Goal: Contribute content: Add original content to the website for others to see

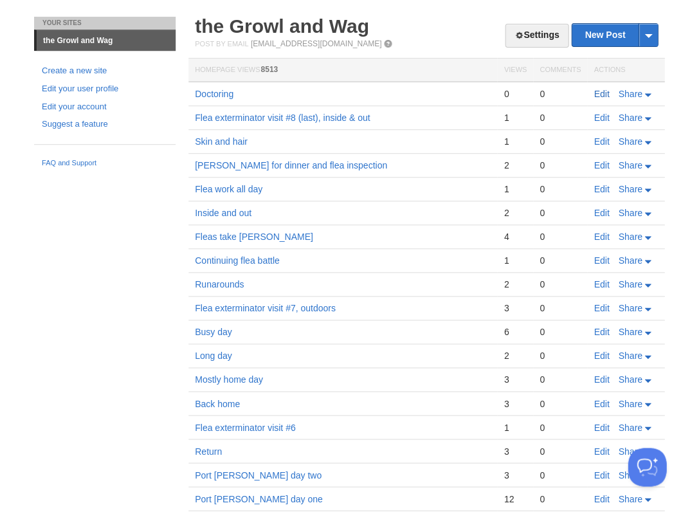
click at [602, 92] on link "Edit" at bounding box center [600, 94] width 15 height 10
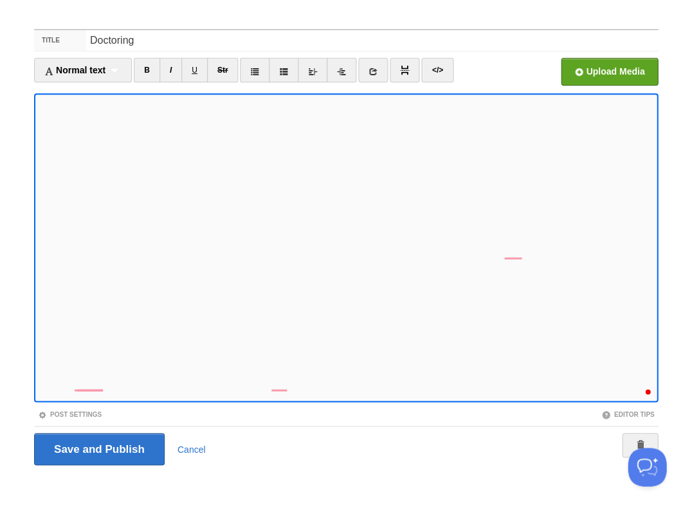
scroll to position [869, 0]
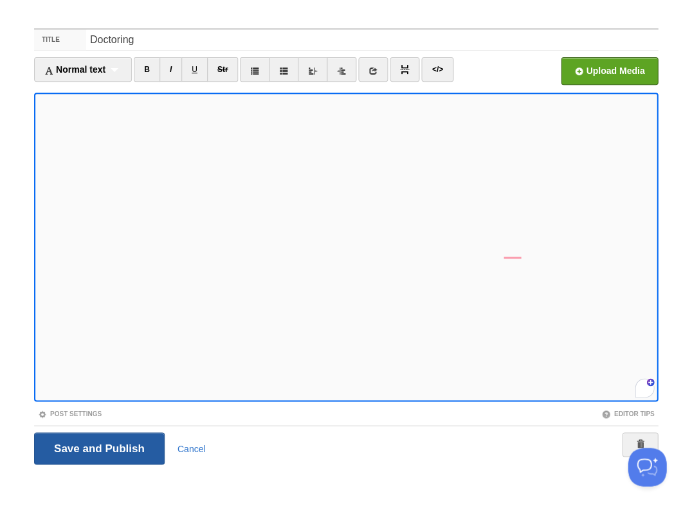
click at [98, 447] on input "Save and Publish" at bounding box center [99, 448] width 131 height 32
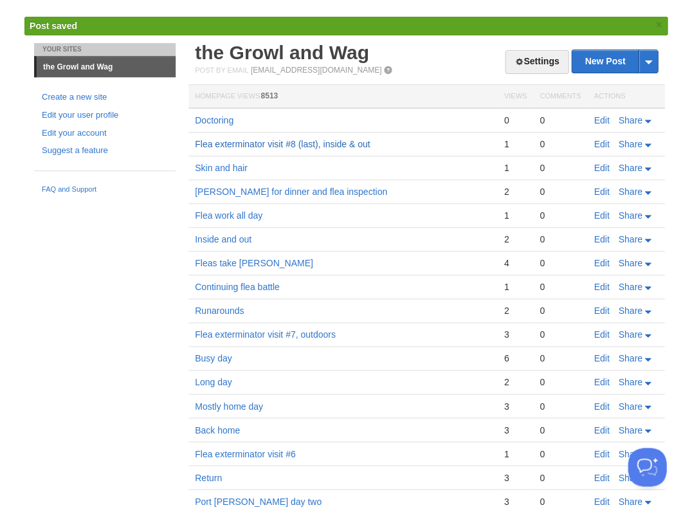
click at [244, 141] on link "Flea exterminator visit #8 (last), inside & out" at bounding box center [282, 144] width 175 height 10
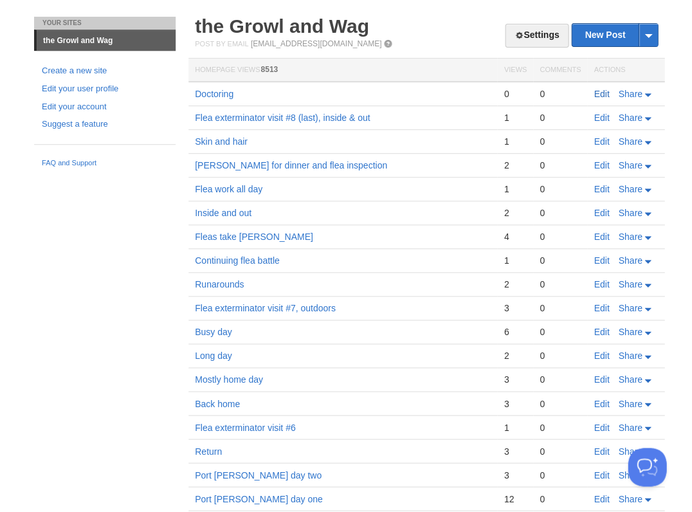
click at [602, 95] on link "Edit" at bounding box center [600, 94] width 15 height 10
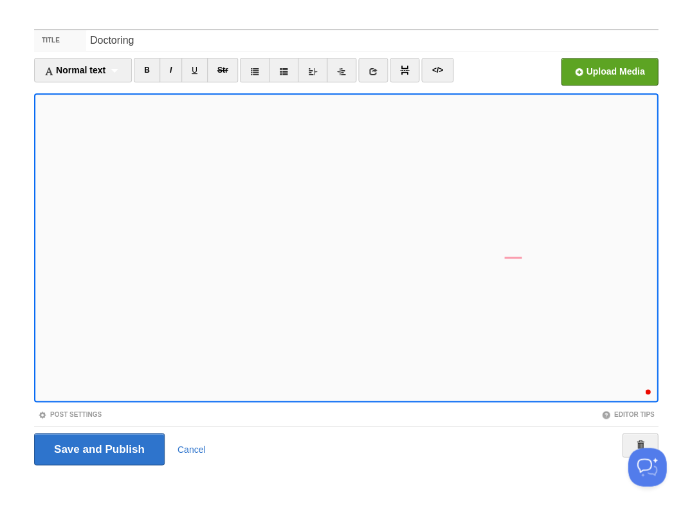
scroll to position [869, 0]
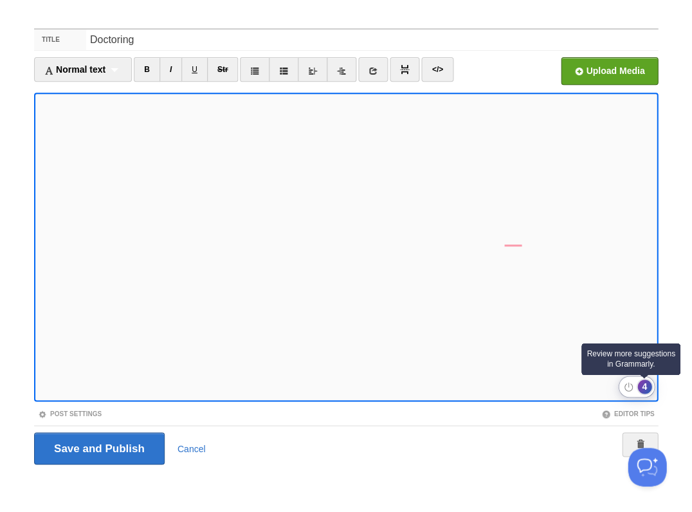
click at [645, 386] on div "4" at bounding box center [644, 386] width 14 height 14
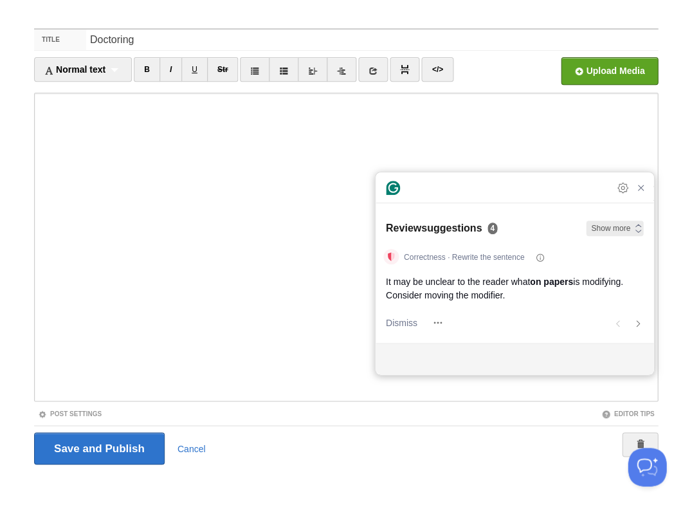
click at [633, 226] on icon "button" at bounding box center [638, 228] width 10 height 10
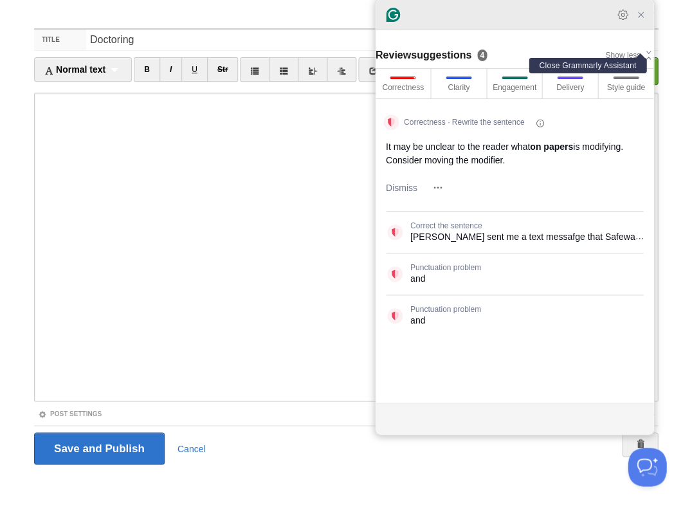
click at [642, 17] on icon "Close Grammarly Assistant" at bounding box center [640, 14] width 5 height 5
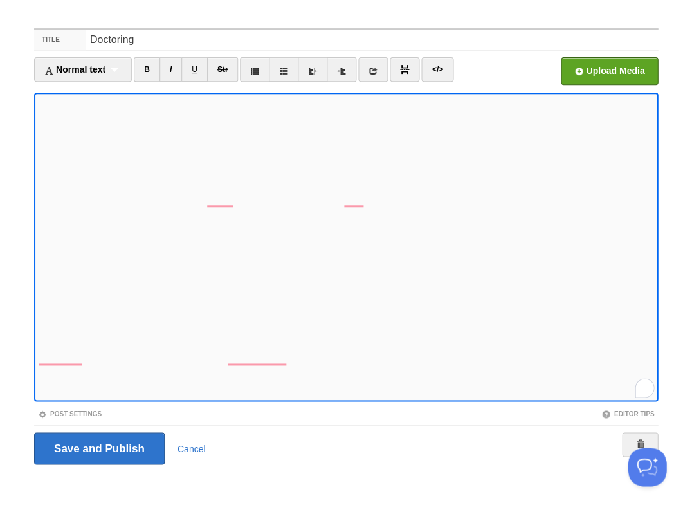
scroll to position [498, 0]
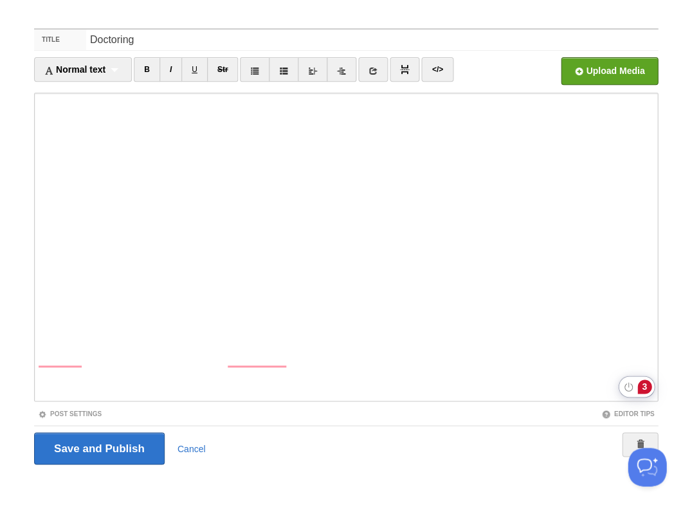
click at [648, 387] on div "3" at bounding box center [644, 386] width 14 height 14
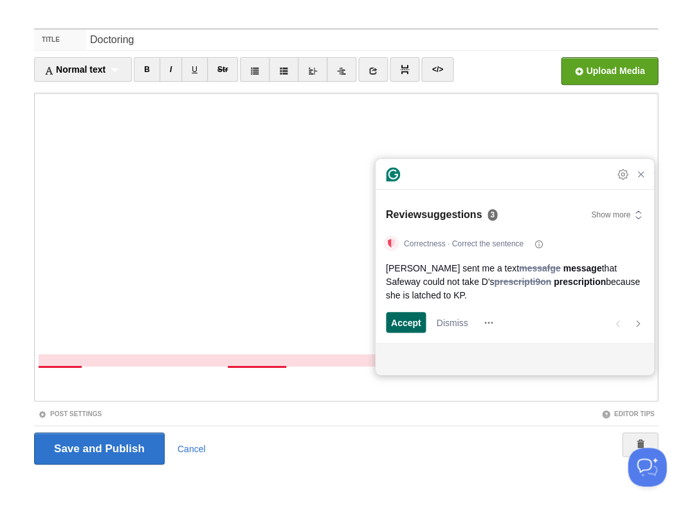
click at [406, 316] on span "Accept" at bounding box center [406, 323] width 30 height 14
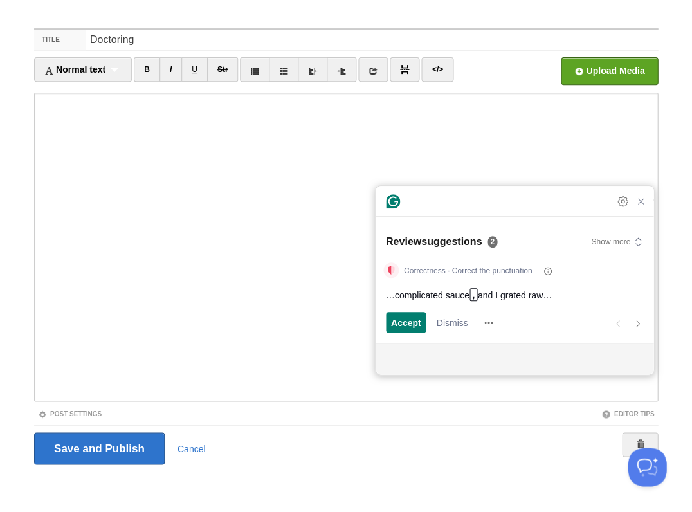
scroll to position [687, 0]
click at [395, 323] on span "Accept" at bounding box center [406, 323] width 30 height 14
click at [408, 328] on span "Accept" at bounding box center [406, 323] width 30 height 14
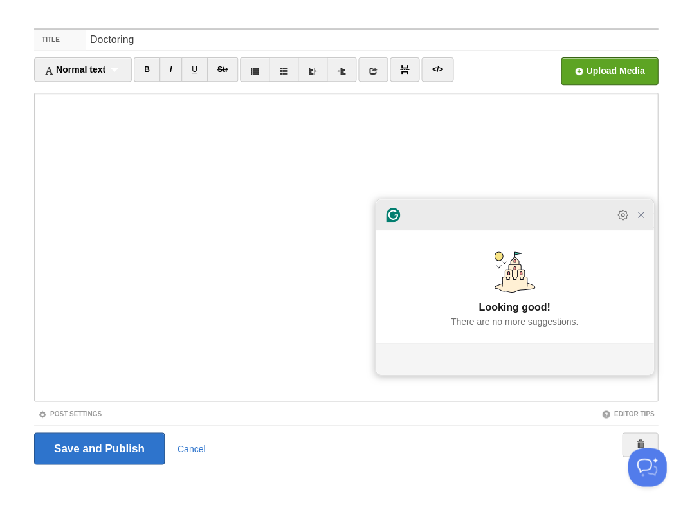
scroll to position [29, 0]
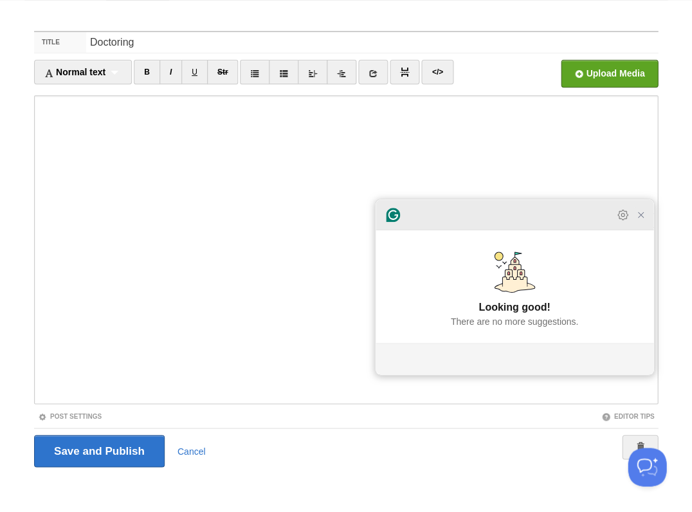
click at [640, 220] on icon "Close Grammarly Assistant" at bounding box center [640, 215] width 10 height 10
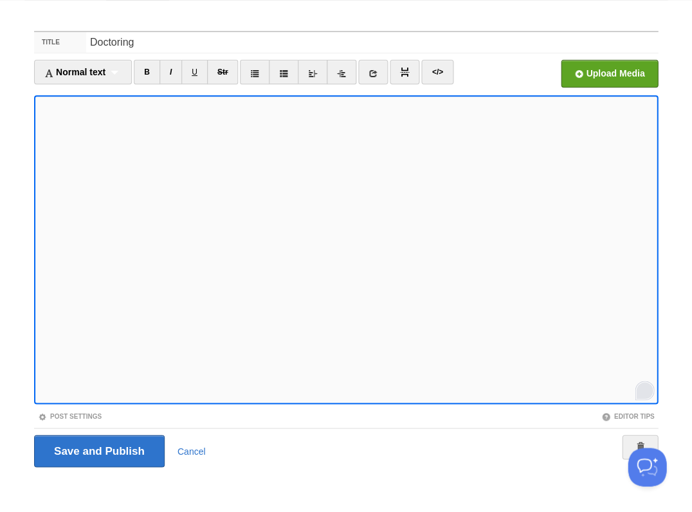
scroll to position [31, 0]
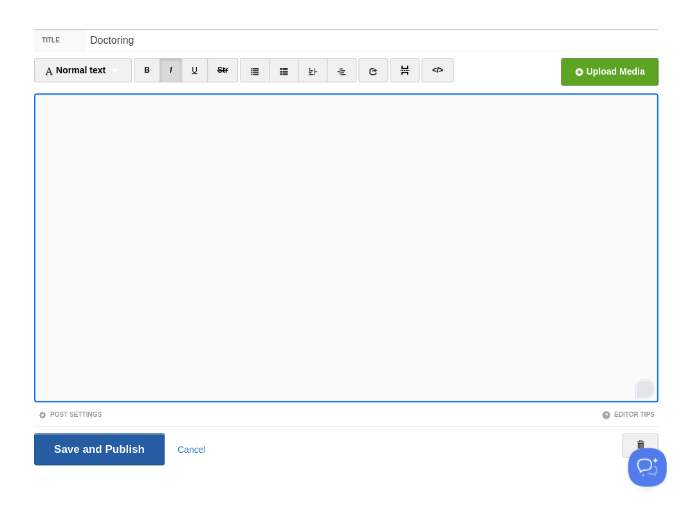
click at [98, 447] on input "Save and Publish" at bounding box center [99, 449] width 131 height 32
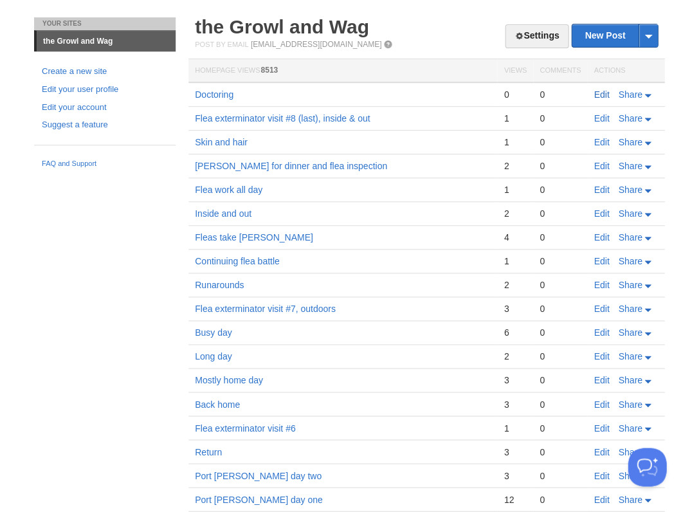
click at [598, 90] on link "Edit" at bounding box center [600, 94] width 15 height 10
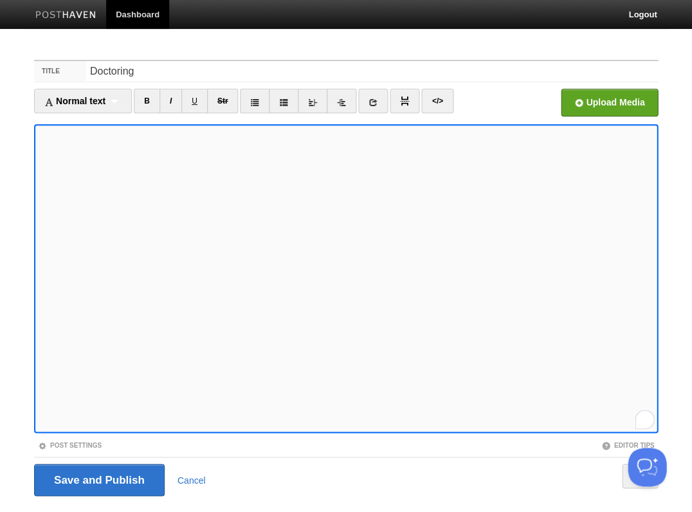
scroll to position [31, 0]
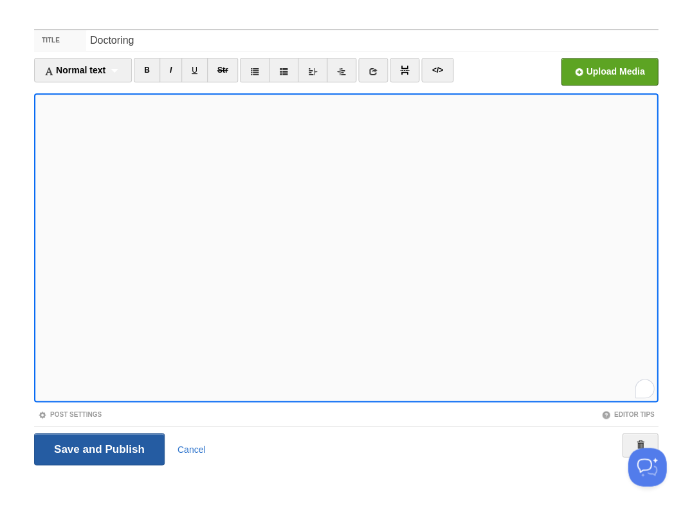
click at [98, 447] on input "Save and Publish" at bounding box center [99, 449] width 131 height 32
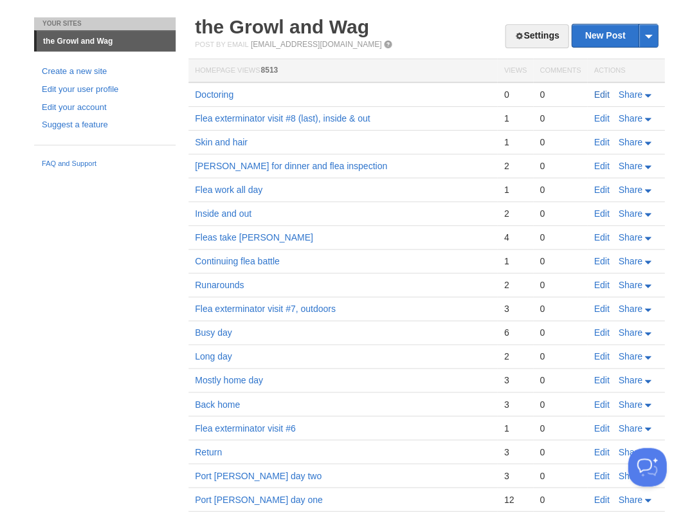
click at [602, 93] on link "Edit" at bounding box center [600, 94] width 15 height 10
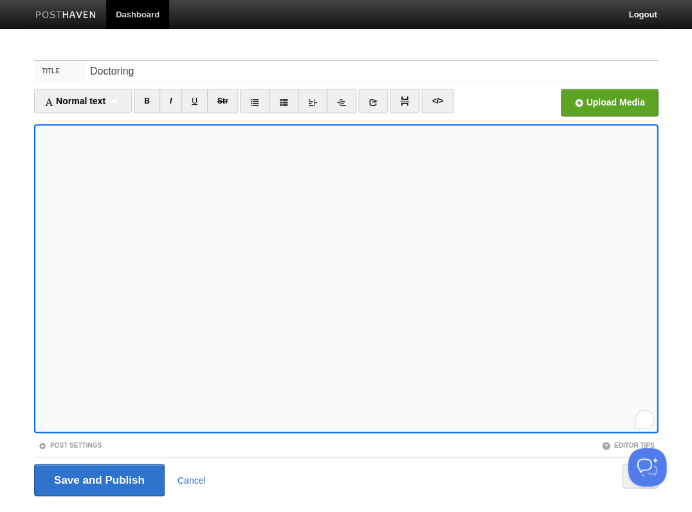
scroll to position [31, 0]
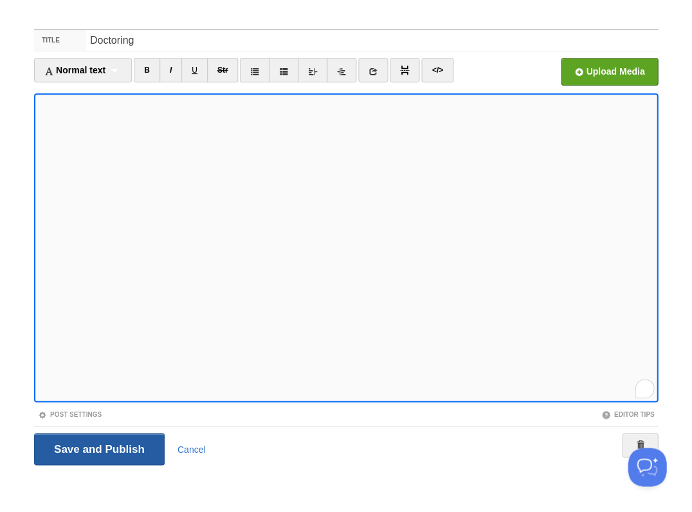
click at [98, 447] on input "Save and Publish" at bounding box center [99, 449] width 131 height 32
